Goal: Task Accomplishment & Management: Use online tool/utility

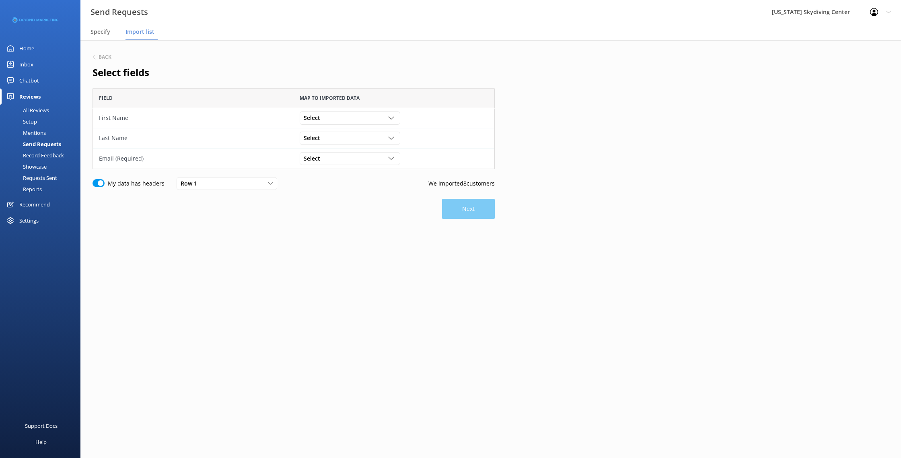
scroll to position [81, 402]
click at [316, 120] on span "Select" at bounding box center [314, 117] width 21 height 9
click at [333, 155] on link "First Name" at bounding box center [349, 151] width 99 height 16
click at [333, 147] on div "Select Customer Id First Name Last Name Email Gender Age Weight Day of birth Ad…" at bounding box center [394, 138] width 201 height 20
click at [333, 139] on div "Select" at bounding box center [350, 138] width 97 height 9
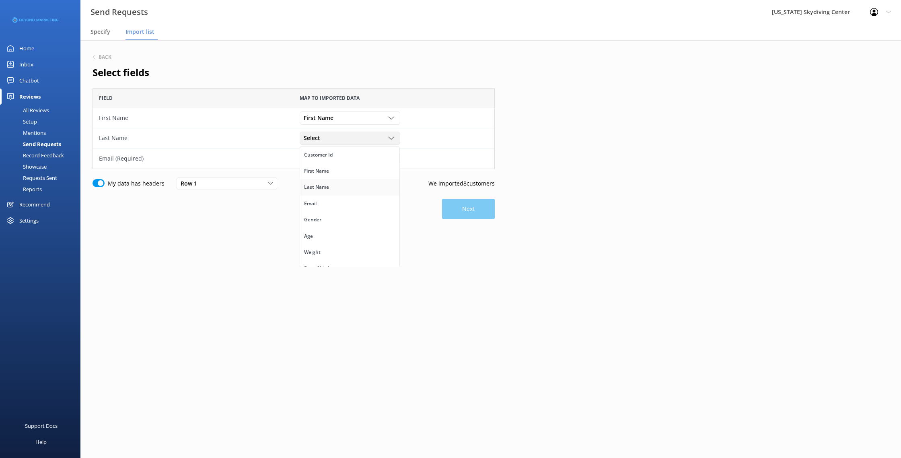
click at [331, 187] on link "Last Name" at bounding box center [349, 187] width 99 height 16
click at [329, 152] on div "Select Customer Id First Name Last Name Email Gender Age Weight Day of birth Ad…" at bounding box center [350, 158] width 101 height 13
click at [346, 224] on link "Email" at bounding box center [349, 224] width 99 height 16
click at [479, 197] on div "Back Select fields Field Map to imported data First Name First Name Customer Id…" at bounding box center [294, 159] width 402 height 215
click at [474, 202] on button "Next" at bounding box center [468, 209] width 53 height 20
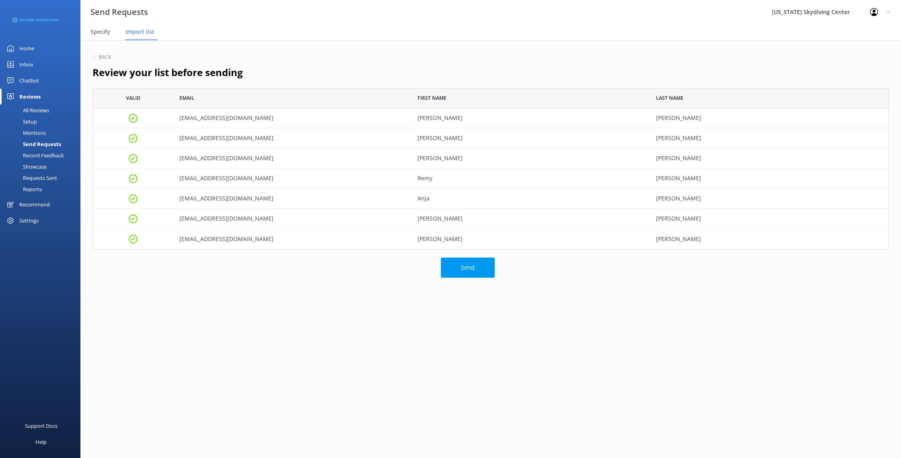
scroll to position [161, 796]
click at [462, 274] on button "Send" at bounding box center [468, 267] width 54 height 20
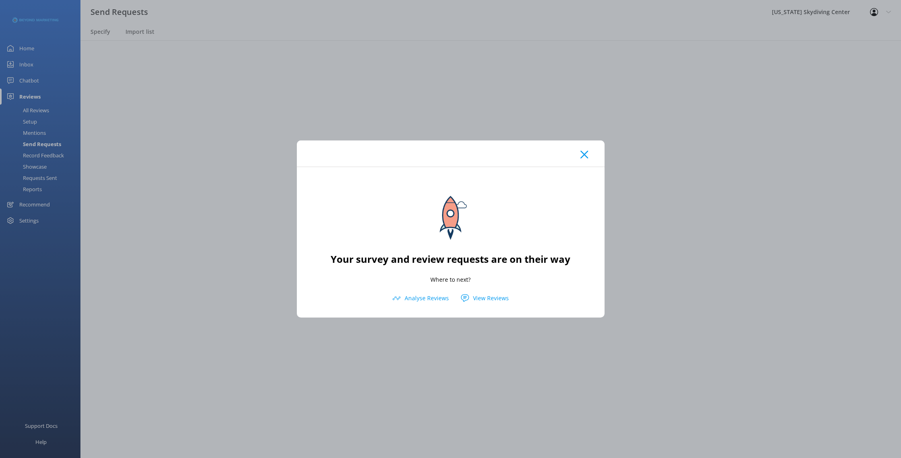
click at [584, 153] on icon at bounding box center [584, 154] width 8 height 8
